Goal: Task Accomplishment & Management: Use online tool/utility

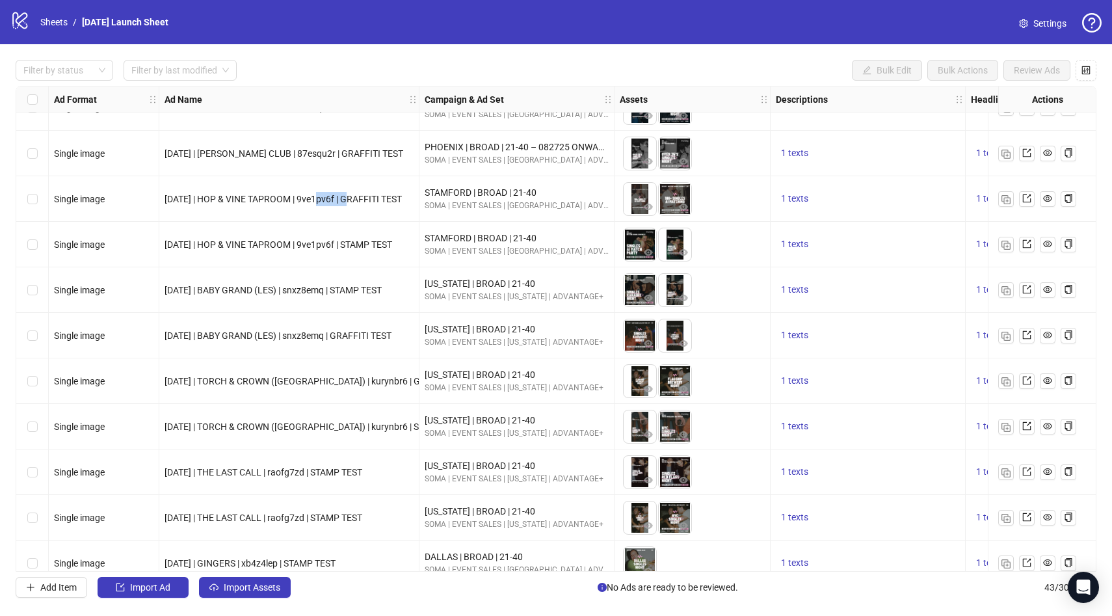
scroll to position [1437, 0]
click at [364, 384] on span "[DATE] | TORCH & CROWN ([GEOGRAPHIC_DATA]) | kurynbr6 | GRAFFITI TEST" at bounding box center [320, 382] width 311 height 10
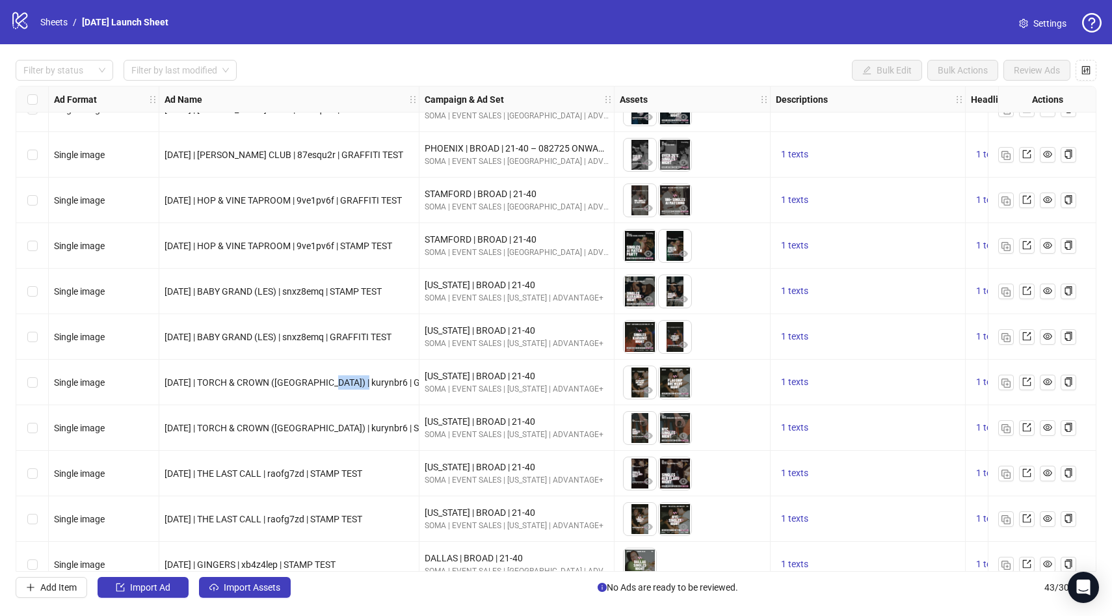
click at [364, 384] on span "[DATE] | TORCH & CROWN ([GEOGRAPHIC_DATA]) | kurynbr6 | GRAFFITI TEST" at bounding box center [320, 382] width 311 height 10
copy span "kurynbr6"
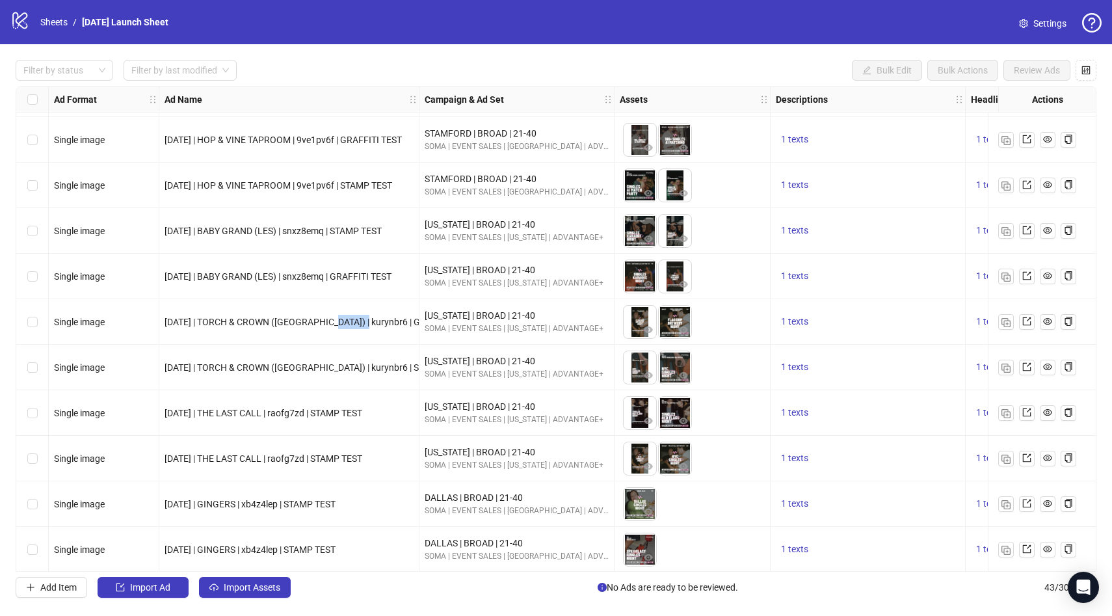
scroll to position [1501, 0]
click at [315, 412] on span "[DATE] | THE LAST CALL | raofg7zd | STAMP TEST" at bounding box center [264, 412] width 198 height 10
copy span "raofg7zd"
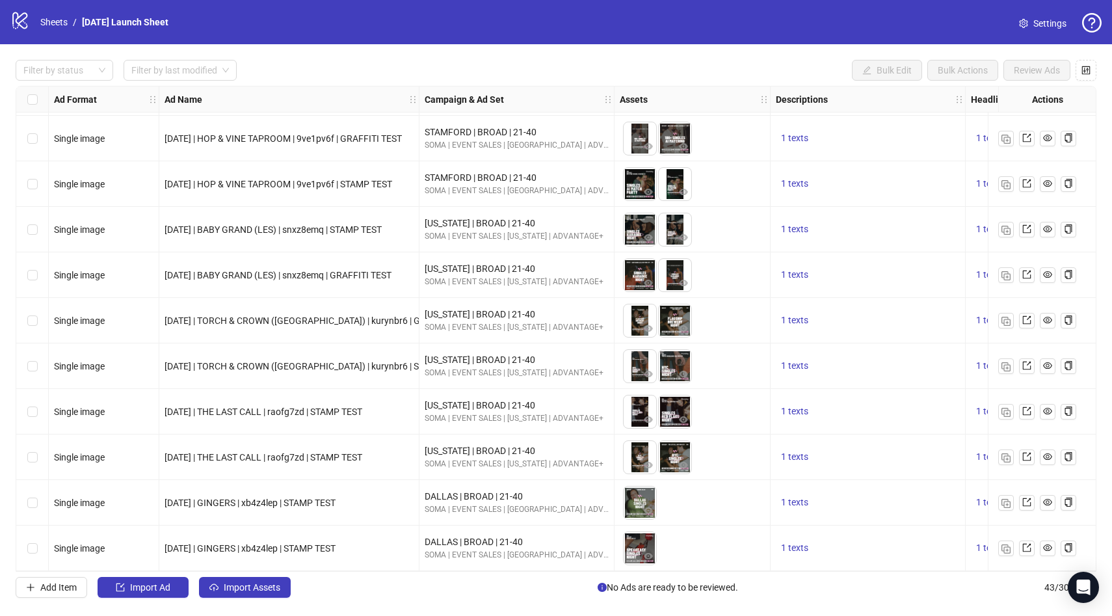
click at [299, 499] on span "[DATE] | GINGERS | xb4z4lep | STAMP TEST" at bounding box center [250, 503] width 171 height 10
copy span "xb4z4lep"
